Goal: Find contact information: Find contact information

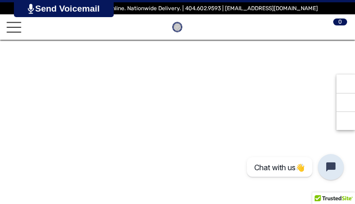
type input "*********"
type input "**********"
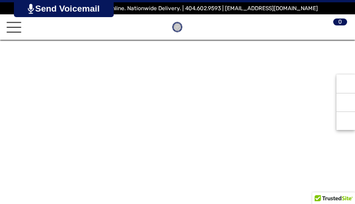
type input "**********"
